Goal: Task Accomplishment & Management: Complete application form

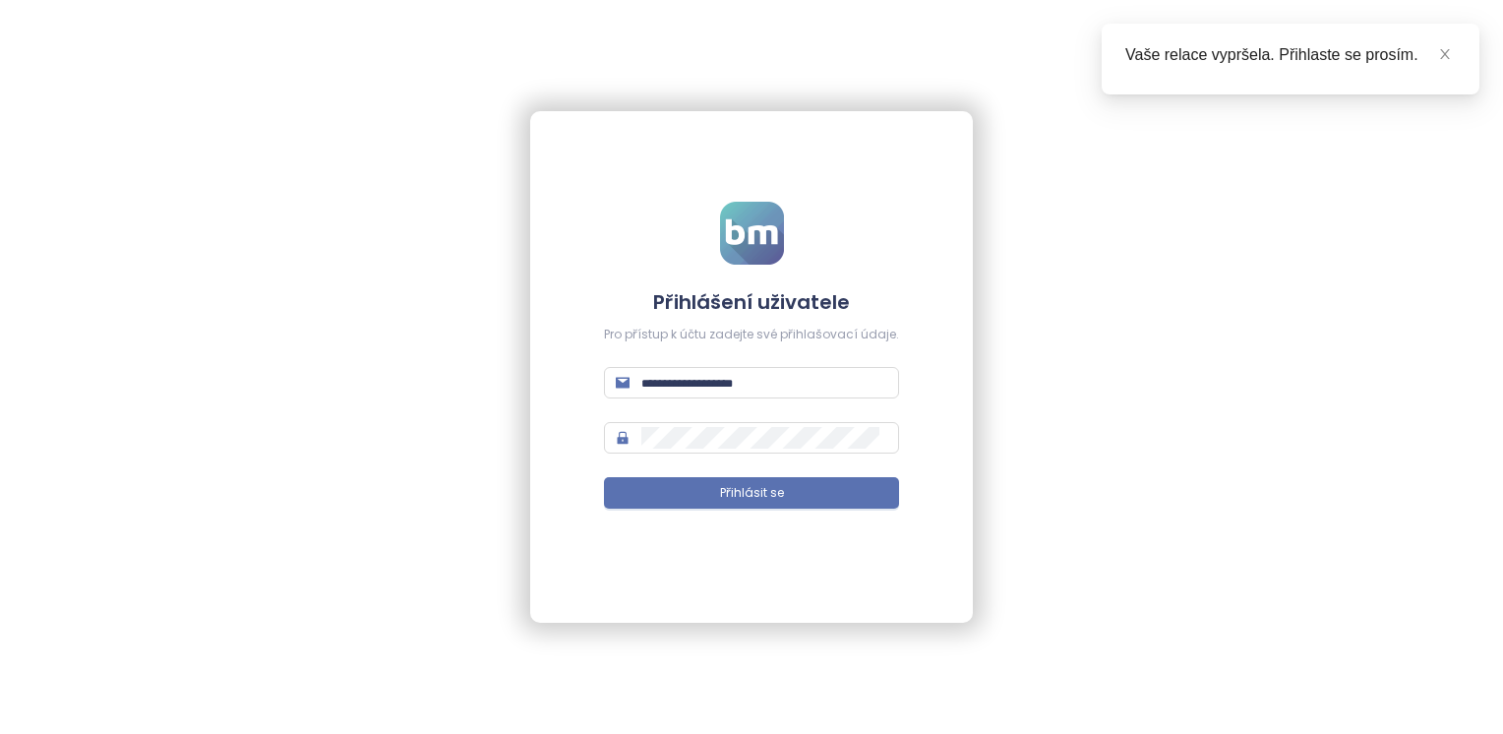
type input "**********"
click at [874, 518] on form "**********" at bounding box center [751, 368] width 295 height 332
click at [870, 503] on button "Přihlásit se" at bounding box center [751, 492] width 295 height 31
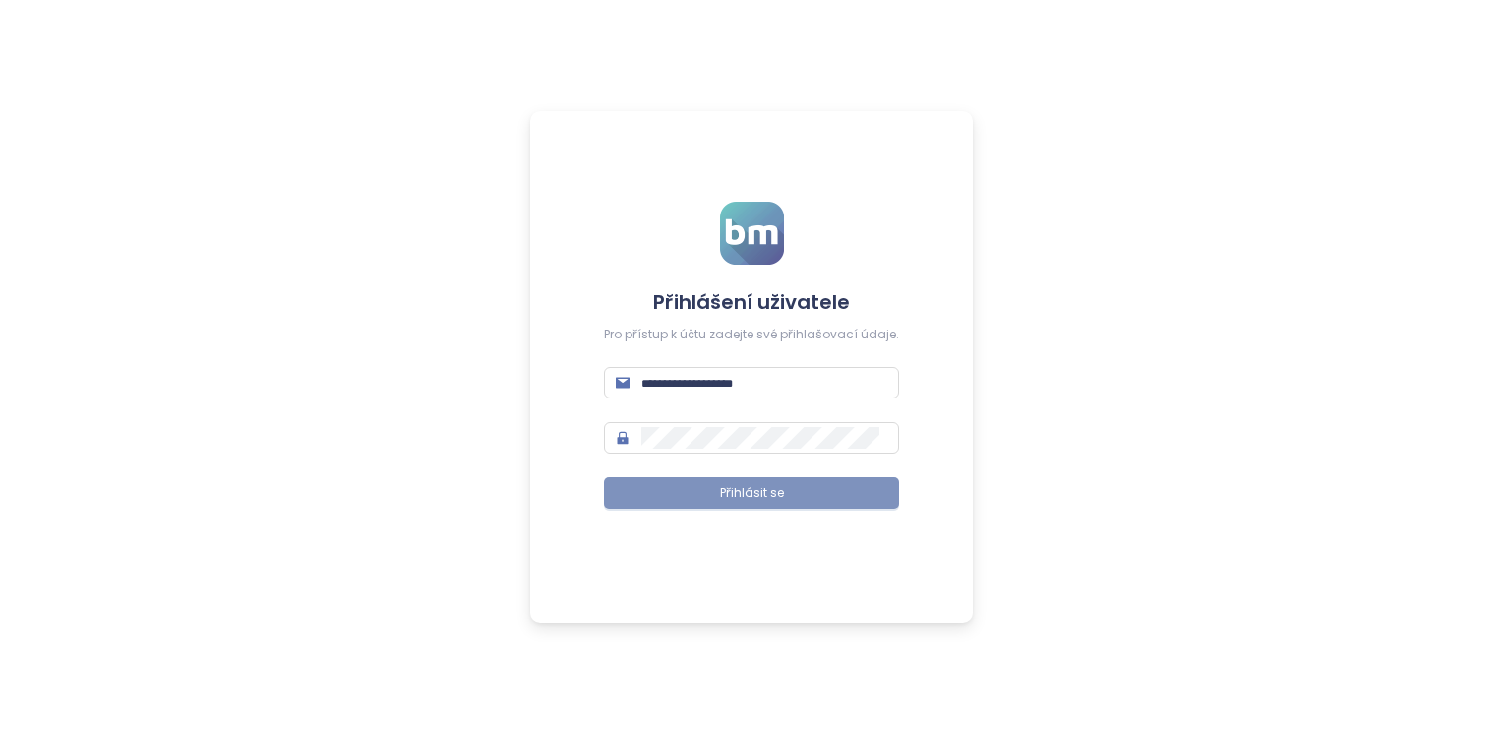
type input "**********"
click at [693, 500] on button "Přihlásit se" at bounding box center [751, 492] width 295 height 31
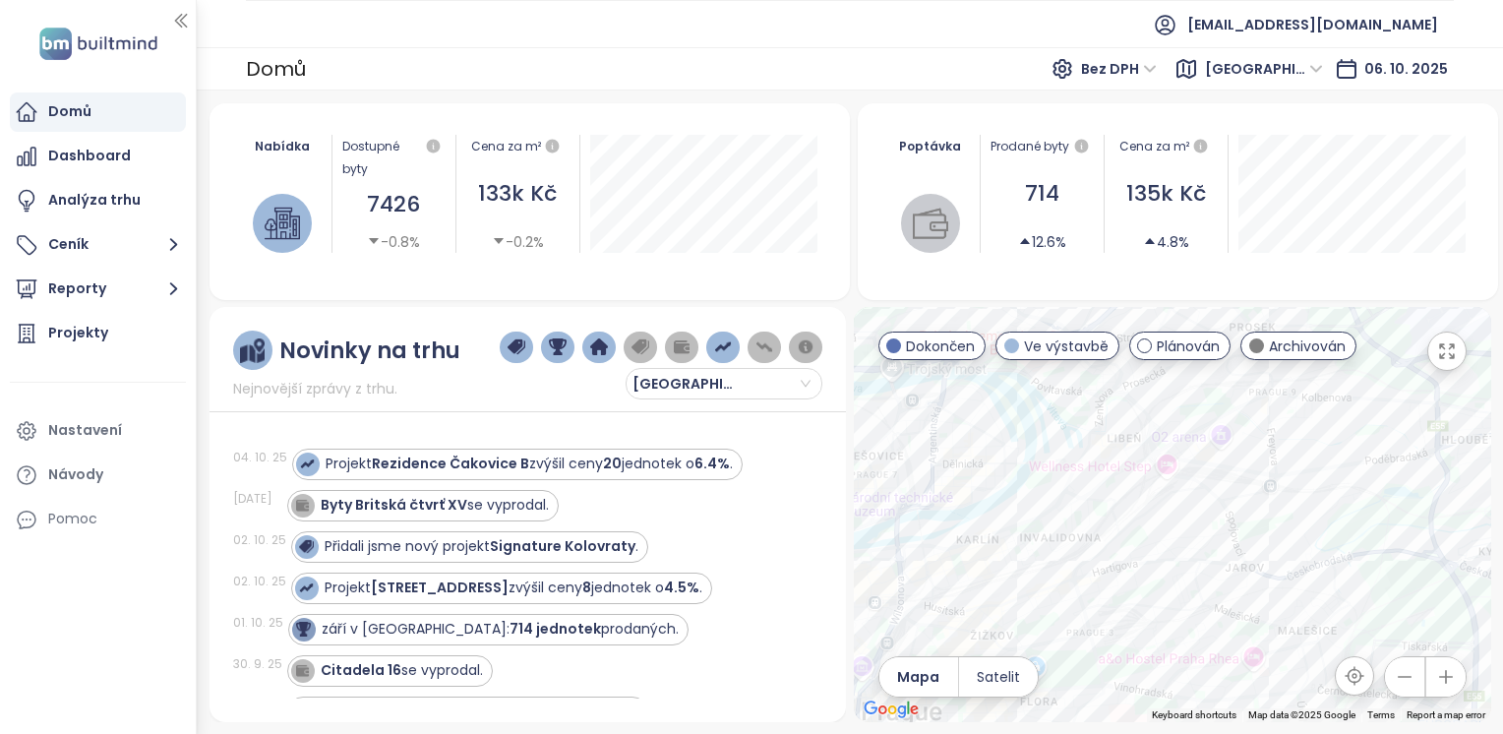
drag, startPoint x: 1170, startPoint y: 426, endPoint x: 1240, endPoint y: 521, distance: 118.3
click at [1240, 521] on div at bounding box center [1173, 514] width 638 height 415
click at [1257, 543] on div at bounding box center [1173, 514] width 638 height 415
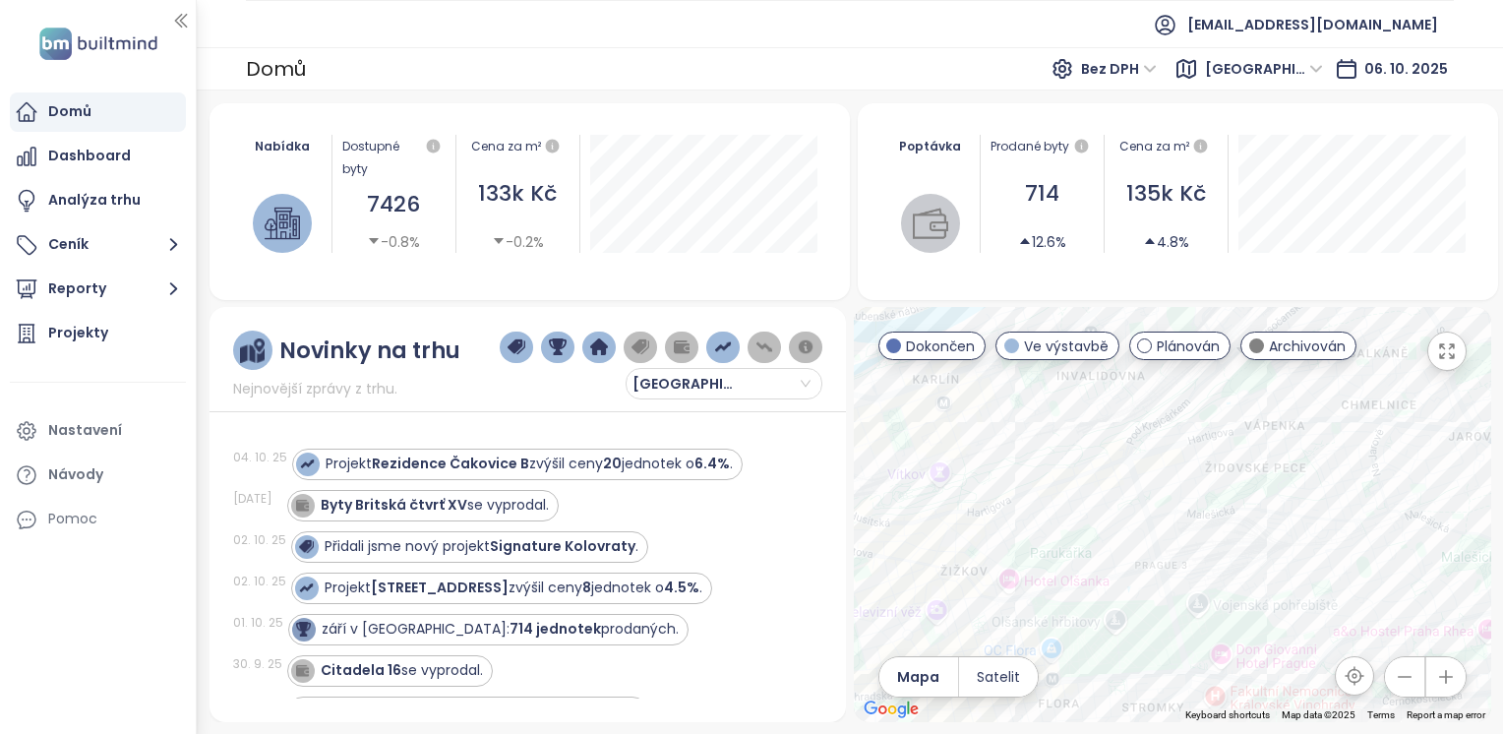
drag, startPoint x: 1191, startPoint y: 462, endPoint x: 1188, endPoint y: 586, distance: 124.0
click at [1188, 586] on div at bounding box center [1173, 514] width 638 height 415
click at [1161, 583] on div "Rezidence Parková čtvrť - etapa H" at bounding box center [1173, 514] width 638 height 415
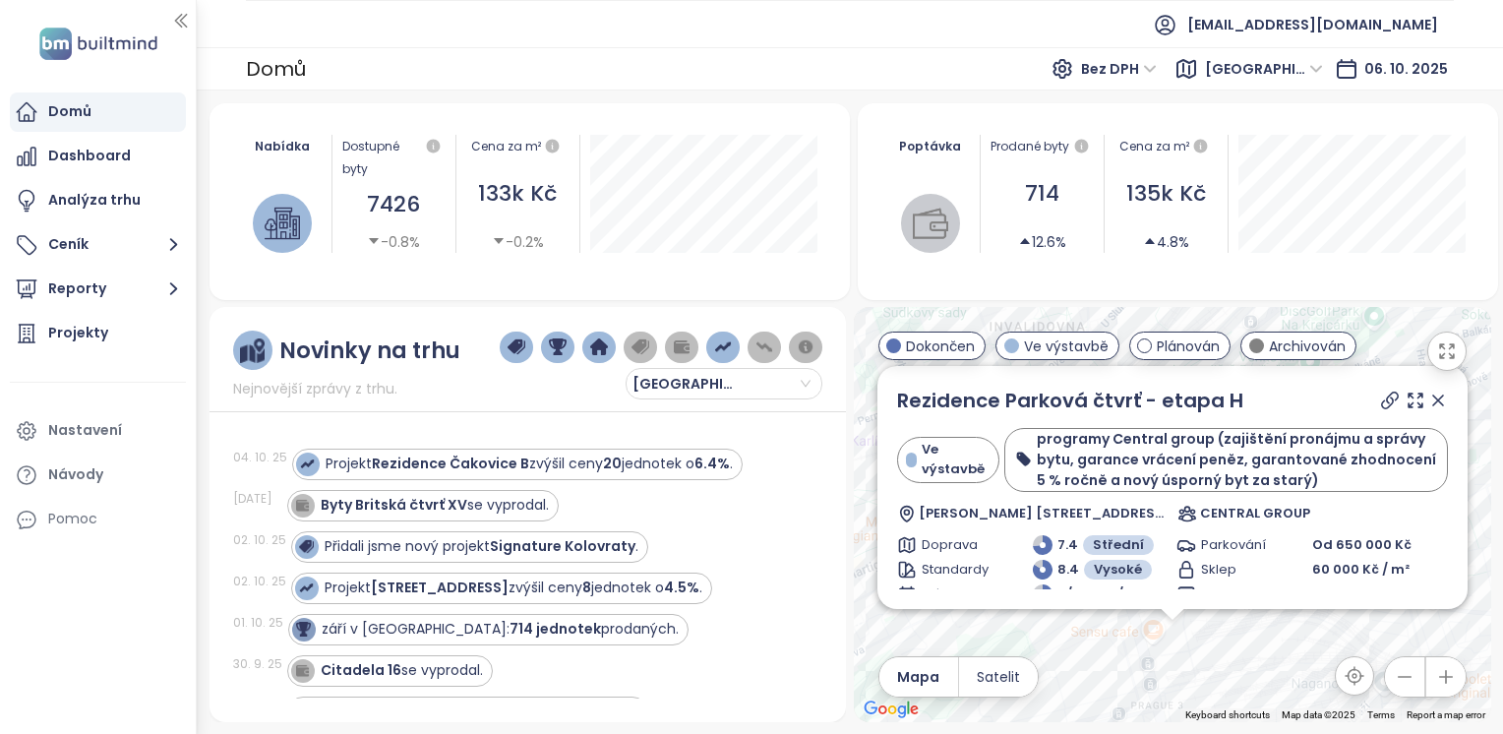
click at [1433, 403] on icon at bounding box center [1438, 401] width 10 height 10
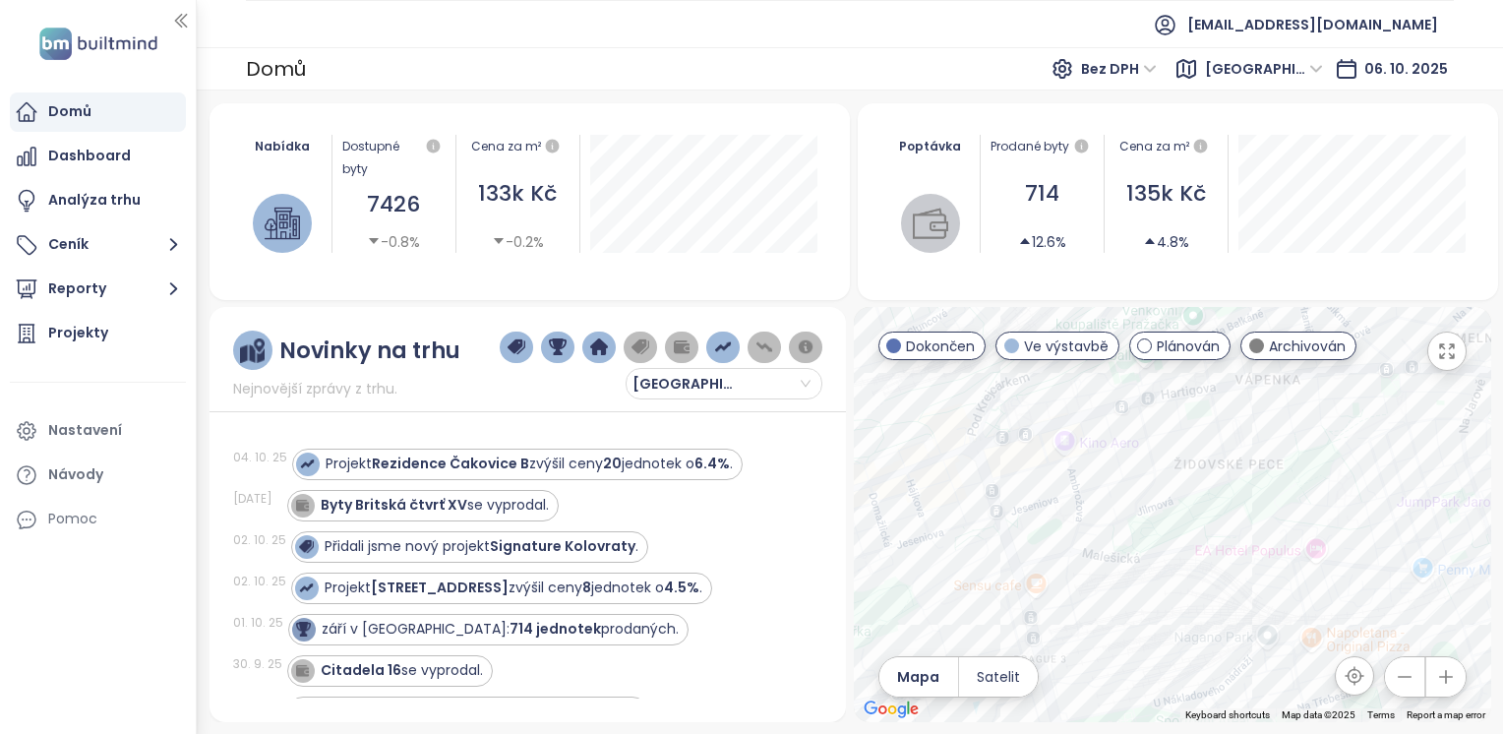
drag, startPoint x: 1290, startPoint y: 545, endPoint x: 1184, endPoint y: 501, distance: 115.1
click at [1184, 501] on div at bounding box center [1173, 514] width 638 height 415
drag, startPoint x: 1091, startPoint y: 569, endPoint x: 1245, endPoint y: 500, distance: 168.2
click at [1245, 500] on div at bounding box center [1173, 514] width 638 height 415
click at [1434, 684] on button "button" at bounding box center [1446, 676] width 39 height 39
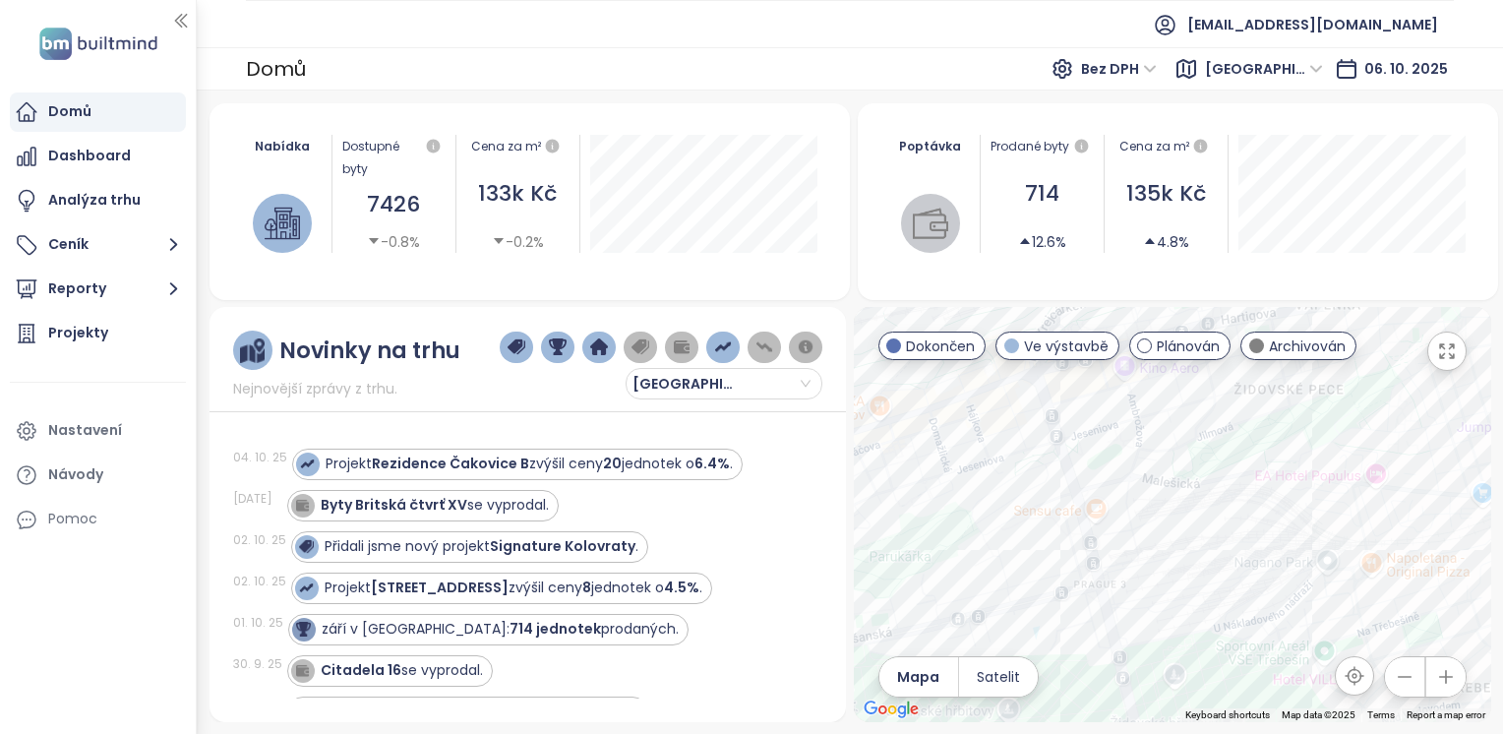
drag, startPoint x: 1197, startPoint y: 491, endPoint x: 1175, endPoint y: 576, distance: 87.6
click at [1175, 576] on div at bounding box center [1173, 514] width 638 height 415
click at [1414, 676] on icon "button" at bounding box center [1405, 677] width 20 height 20
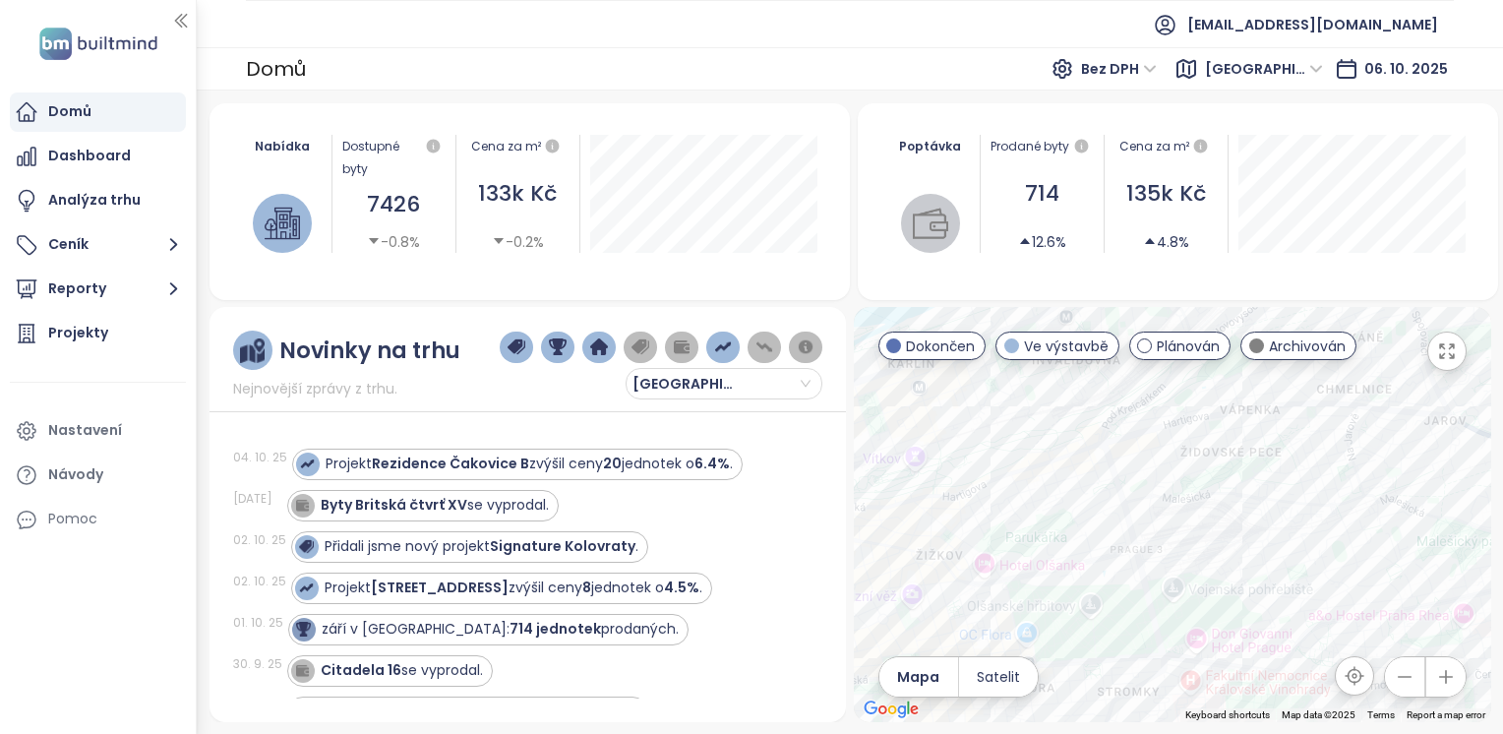
click at [1403, 672] on icon "button" at bounding box center [1405, 677] width 20 height 20
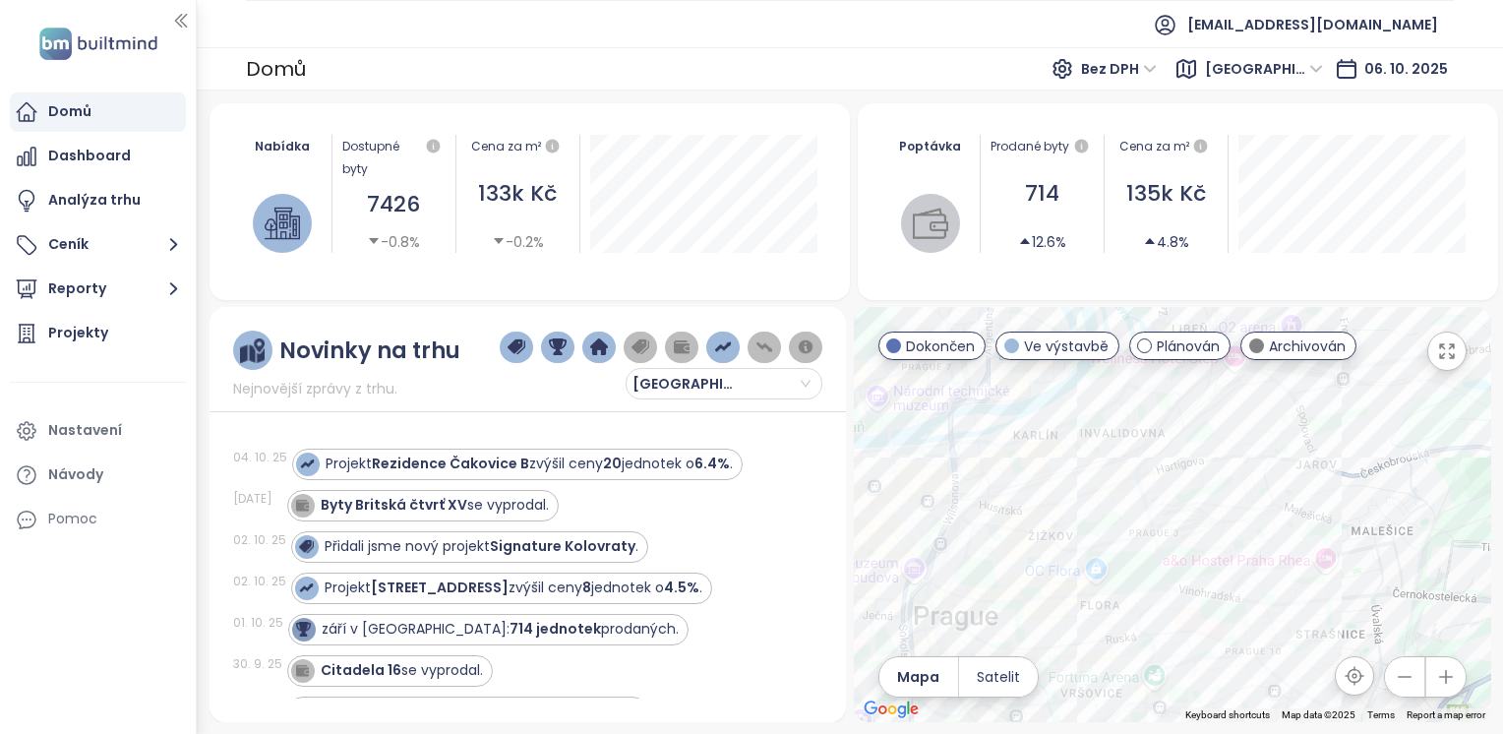
click at [1403, 672] on icon "button" at bounding box center [1405, 677] width 20 height 20
